Goal: Navigation & Orientation: Understand site structure

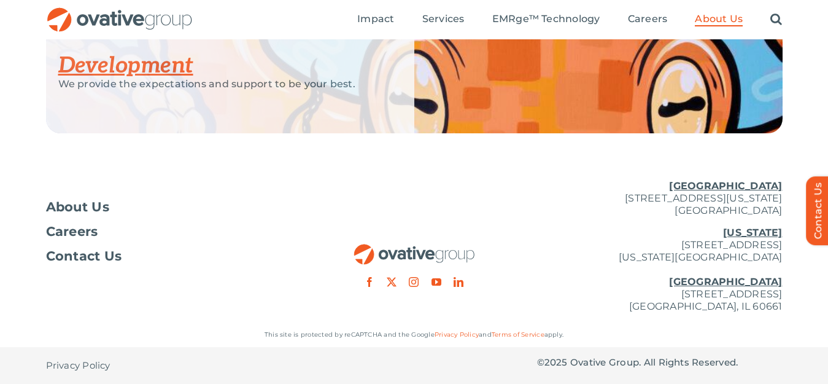
scroll to position [1609, 0]
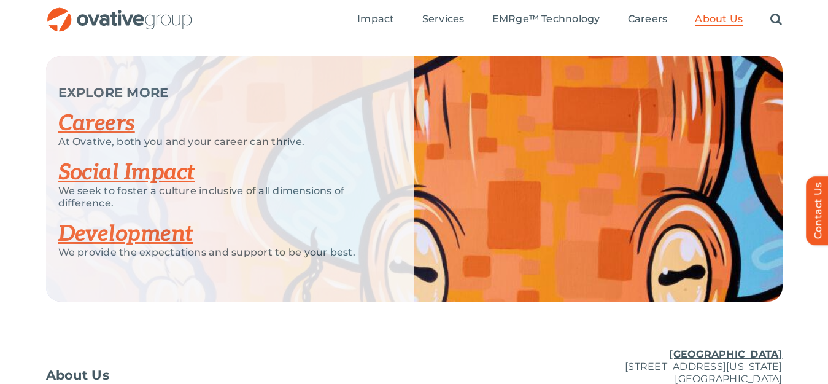
click at [157, 175] on link "Social Impact" at bounding box center [126, 172] width 137 height 27
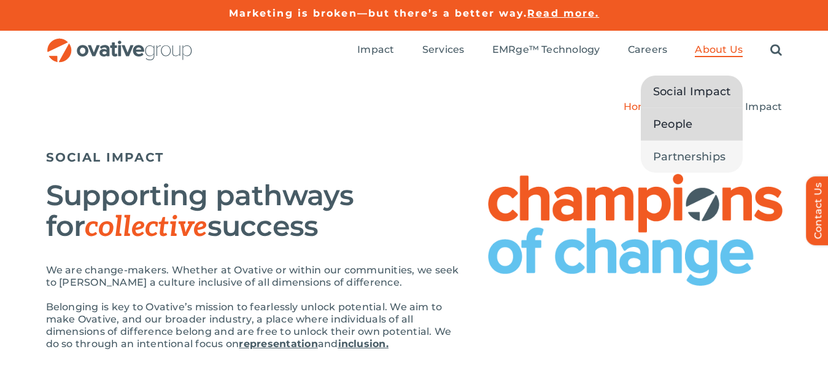
click at [689, 124] on span "People" at bounding box center [673, 123] width 40 height 17
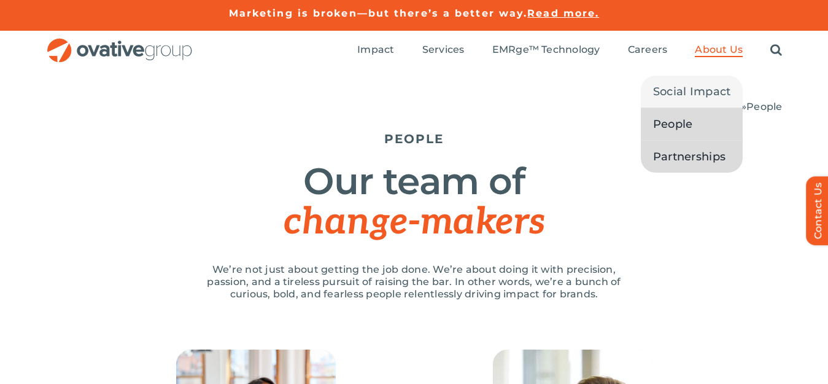
click at [693, 156] on span "Partnerships" at bounding box center [689, 156] width 72 height 17
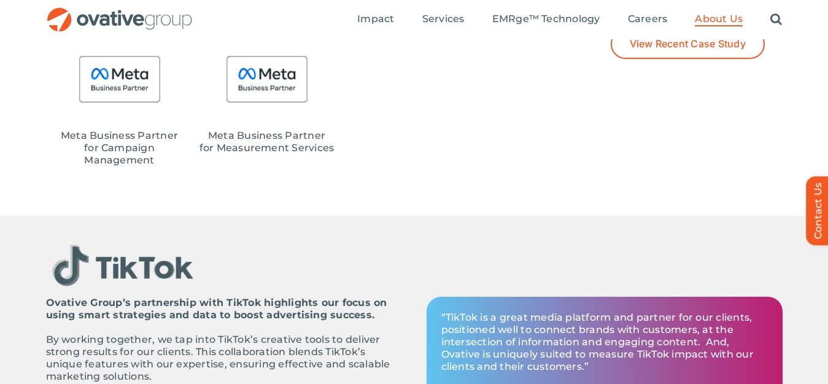
scroll to position [1214, 0]
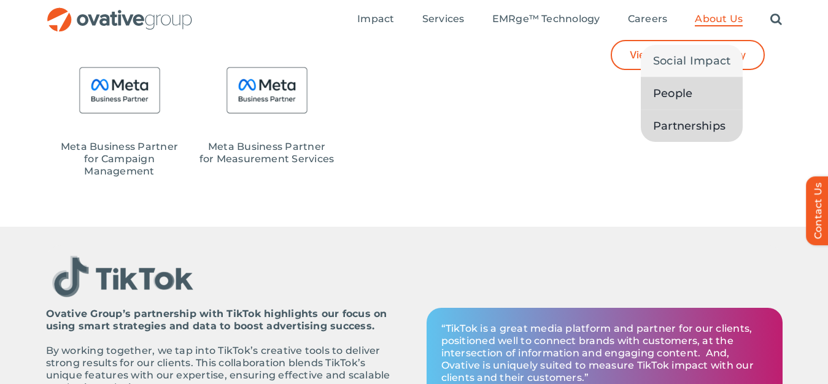
click at [691, 88] on span "People" at bounding box center [673, 93] width 40 height 17
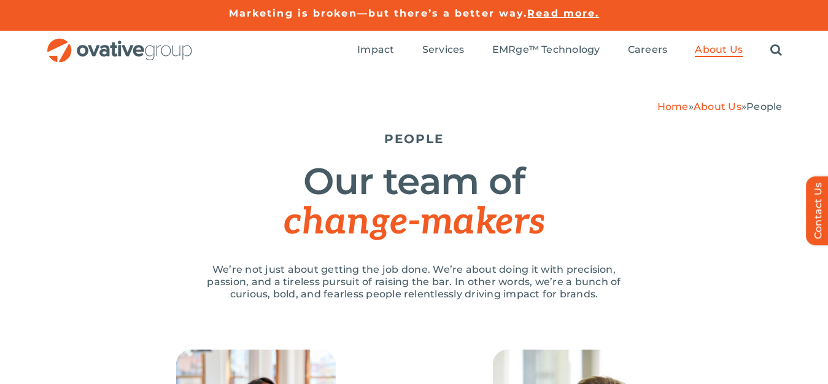
click at [711, 106] on link "About Us" at bounding box center [718, 107] width 48 height 12
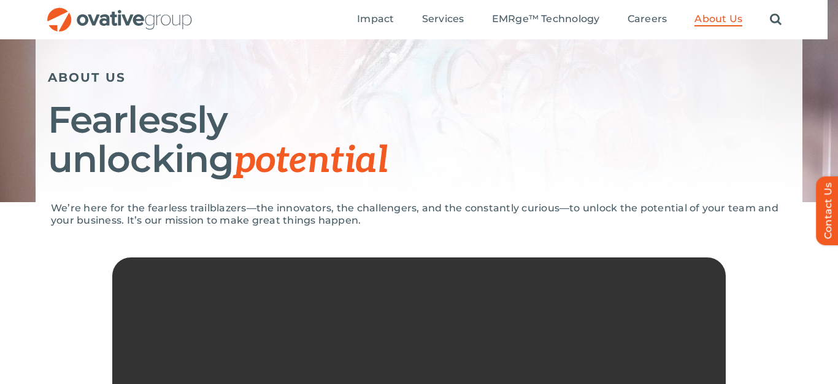
click at [726, 103] on h1 "Fearlessly unlocking potential" at bounding box center [419, 140] width 743 height 80
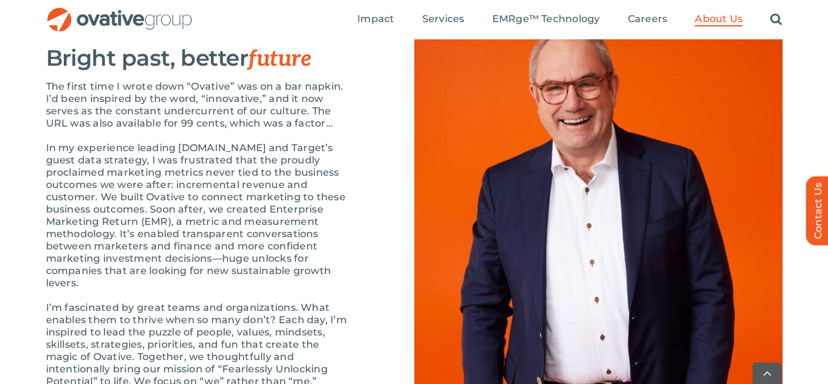
scroll to position [1326, 0]
